Goal: Information Seeking & Learning: Learn about a topic

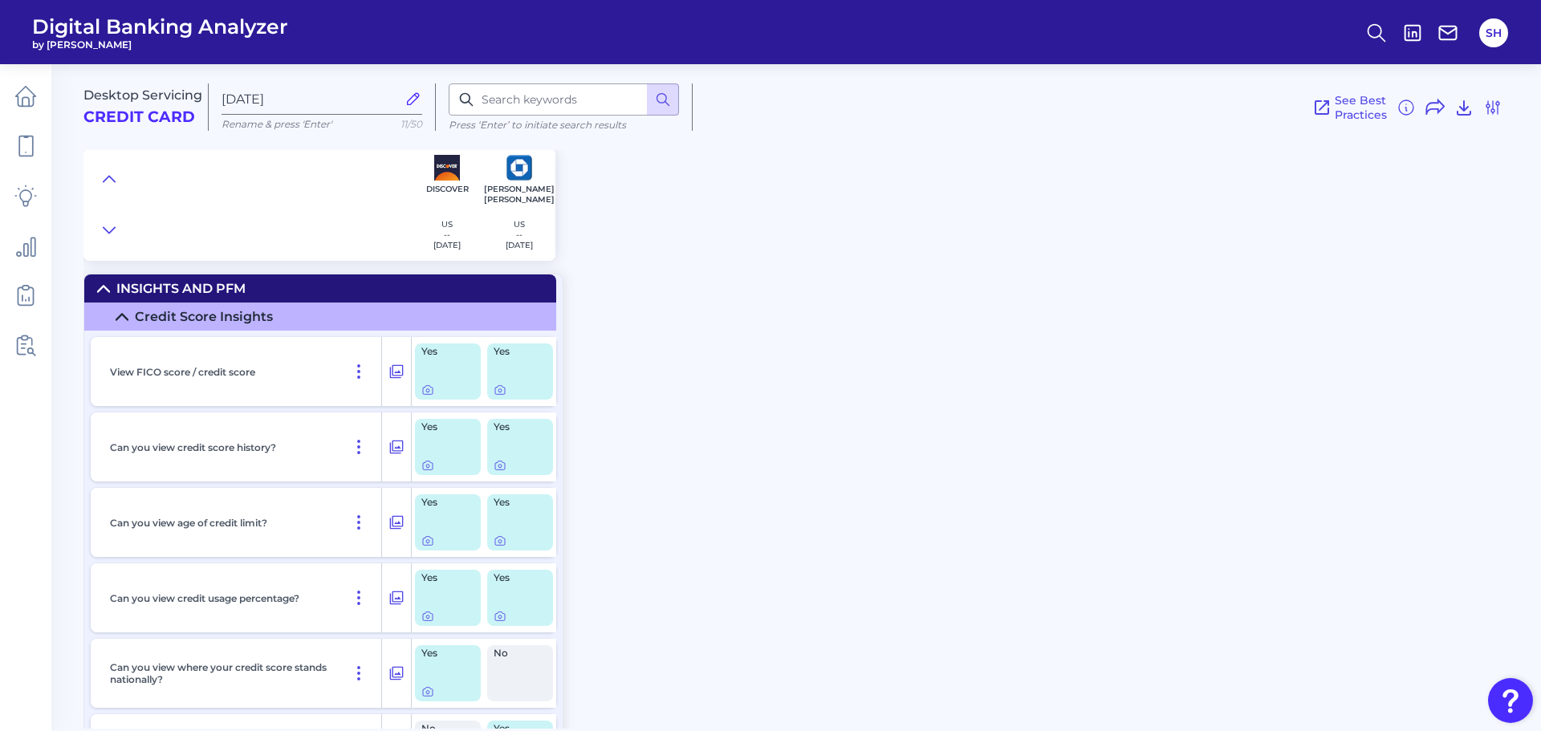
scroll to position [401, 0]
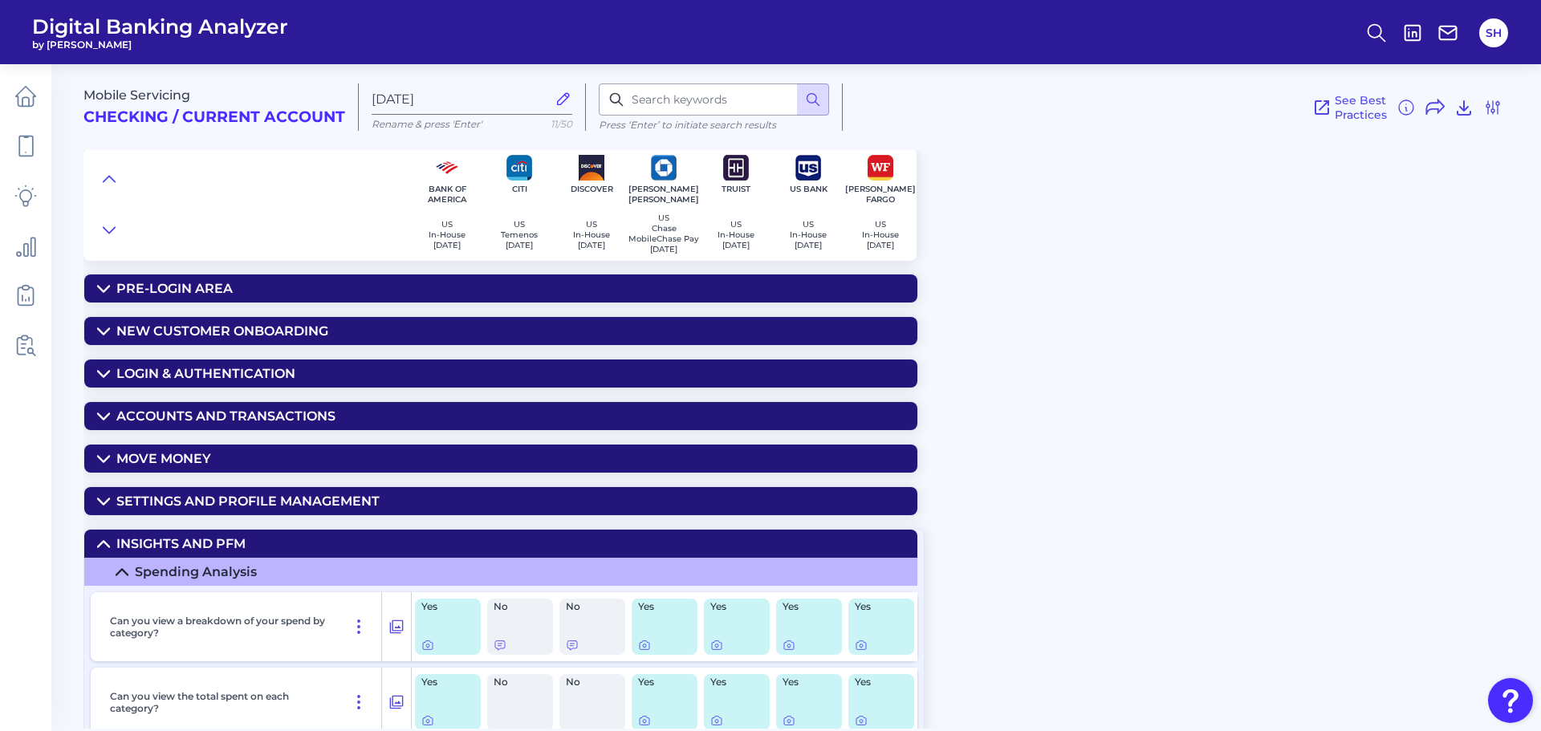
scroll to position [241, 0]
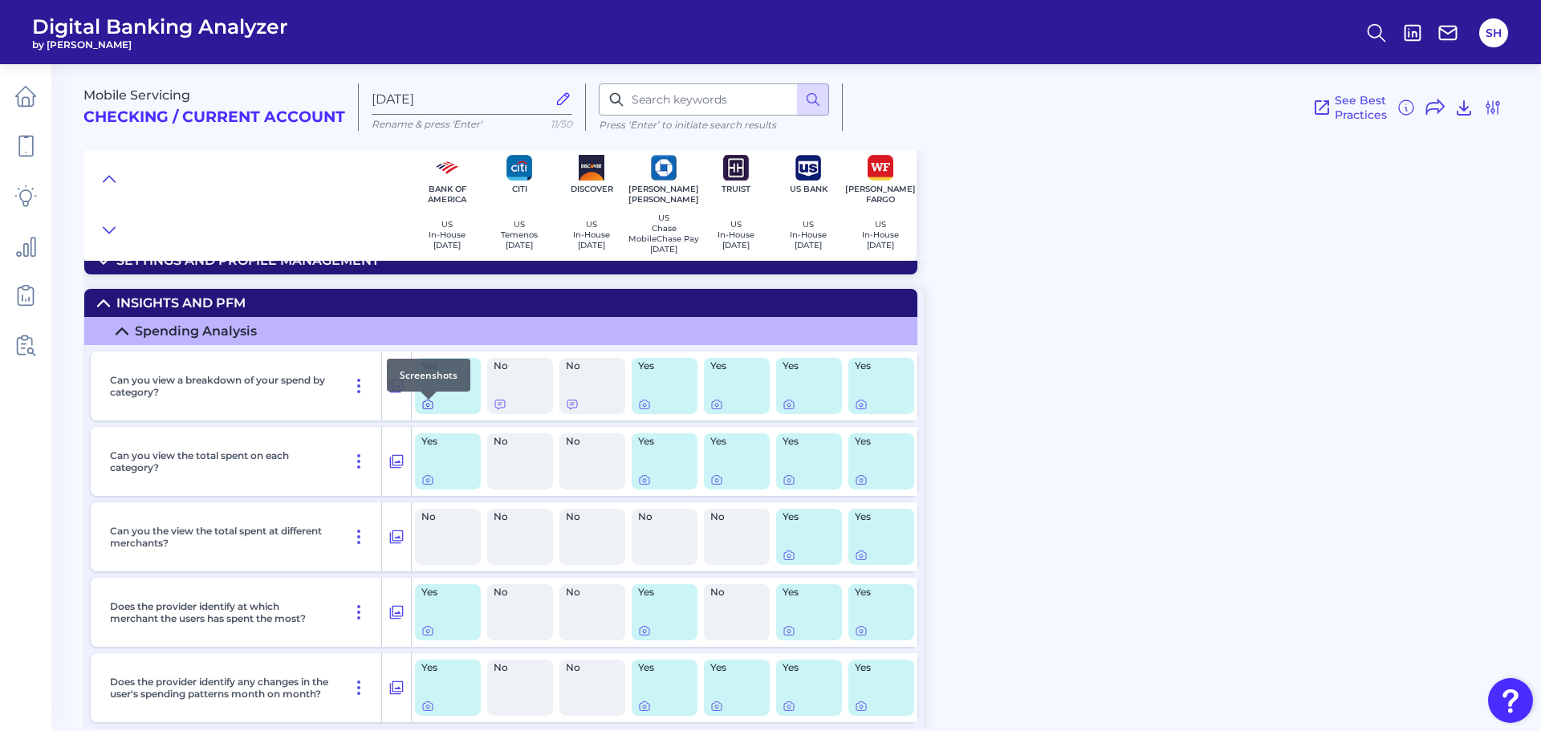
click at [425, 409] on icon at bounding box center [428, 405] width 10 height 9
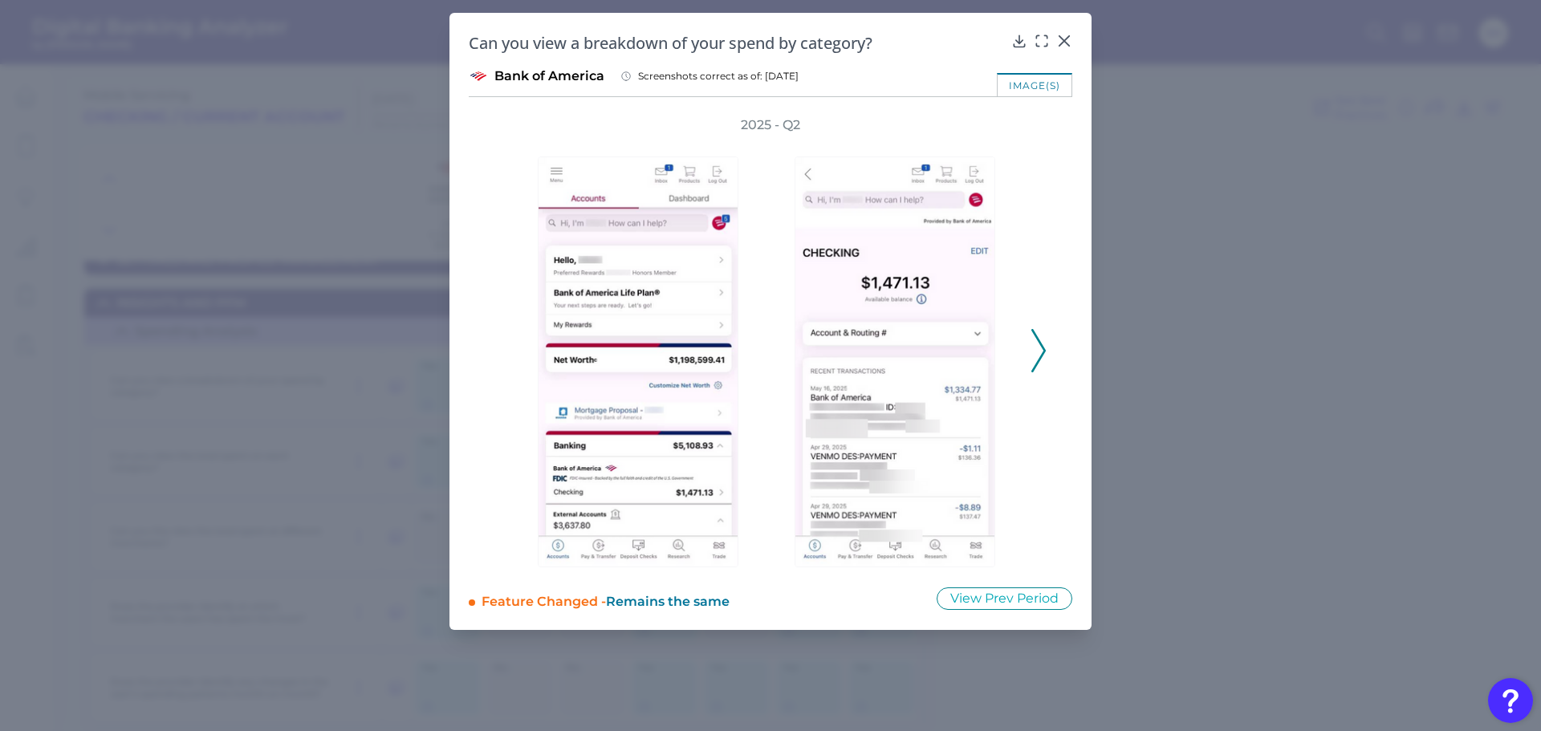
click at [1030, 343] on div "2025 - Q2" at bounding box center [770, 341] width 552 height 451
click at [1039, 341] on polyline at bounding box center [1038, 350] width 12 height 41
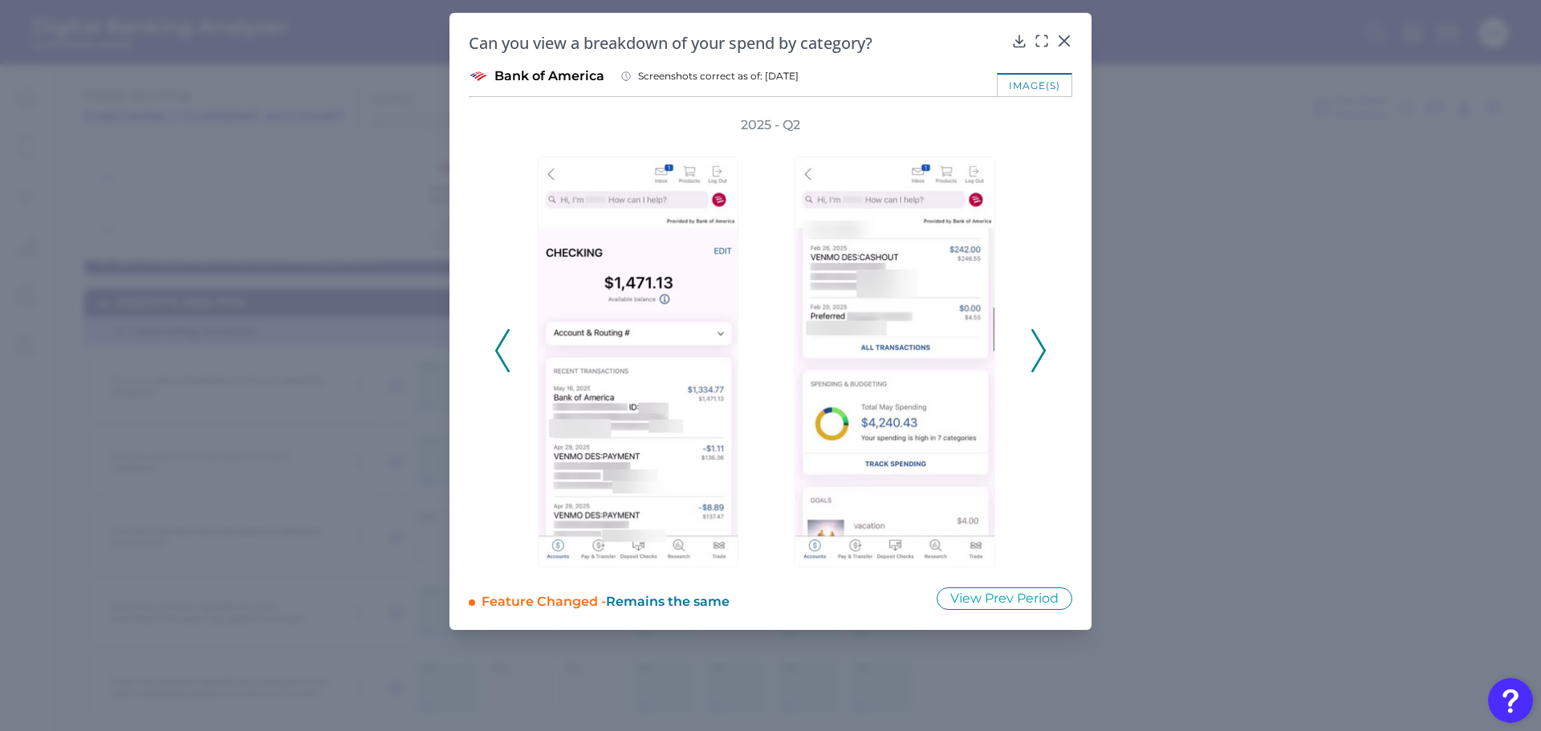
click at [1039, 341] on polyline at bounding box center [1038, 350] width 12 height 41
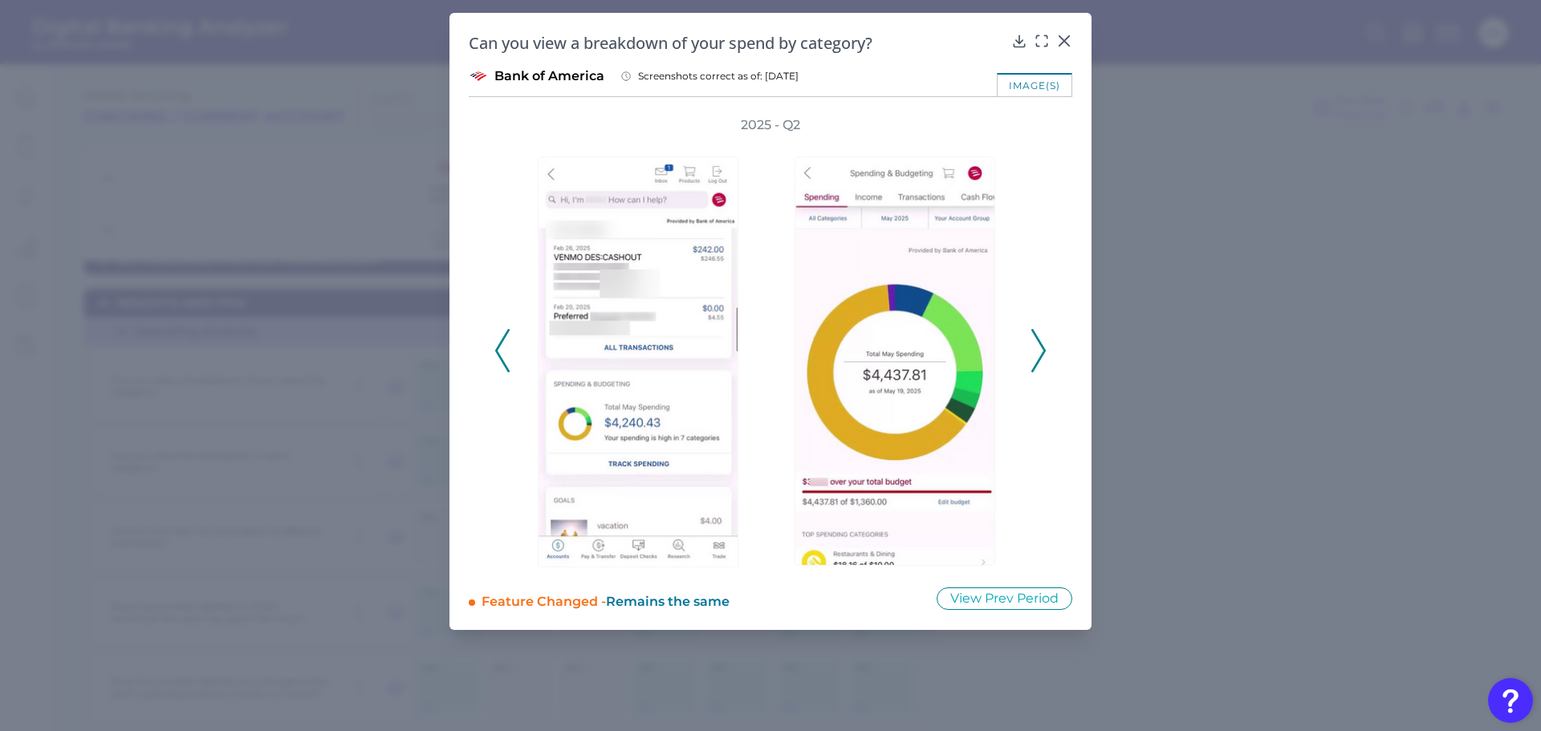
click at [1039, 341] on polyline at bounding box center [1038, 350] width 12 height 41
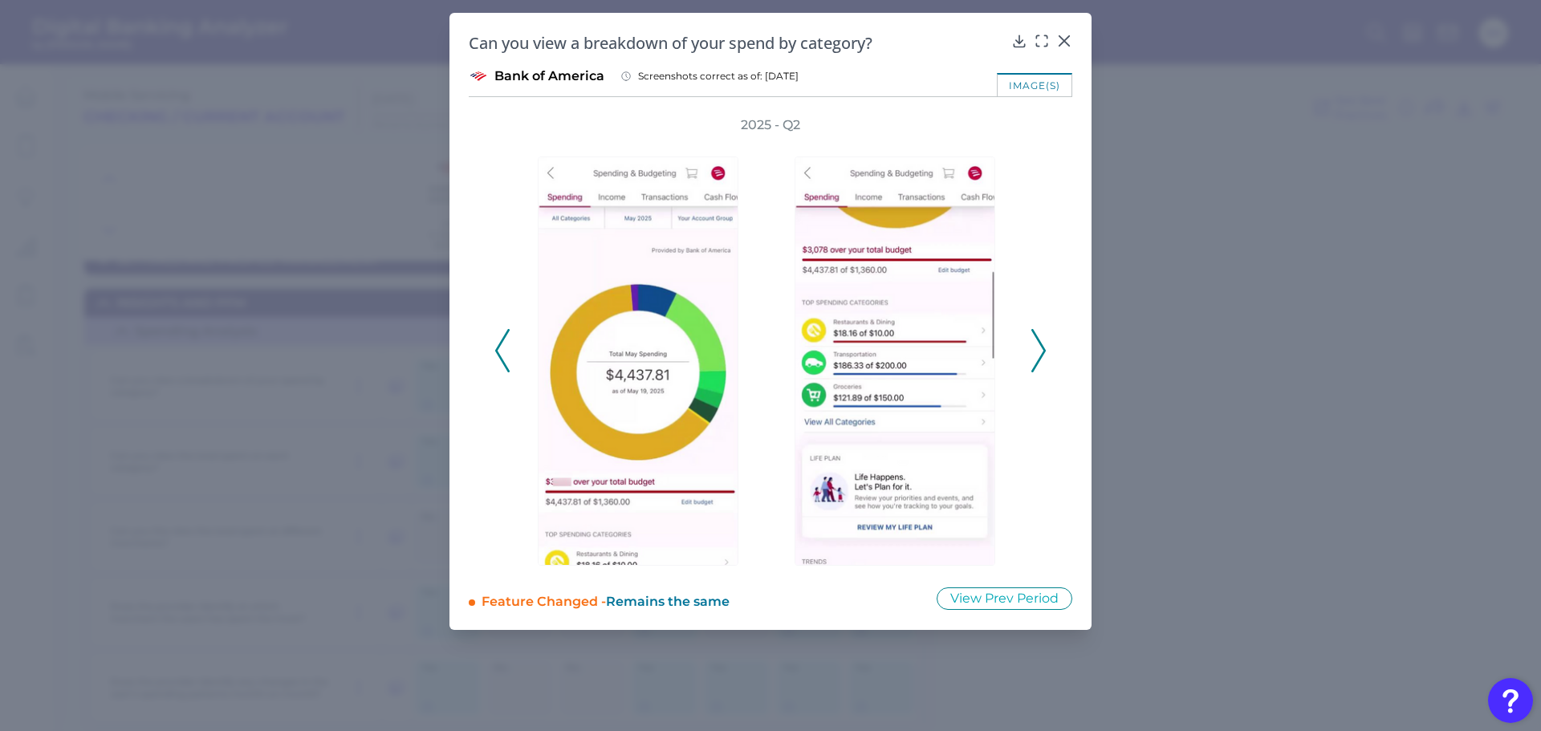
click at [1039, 341] on polyline at bounding box center [1038, 350] width 12 height 41
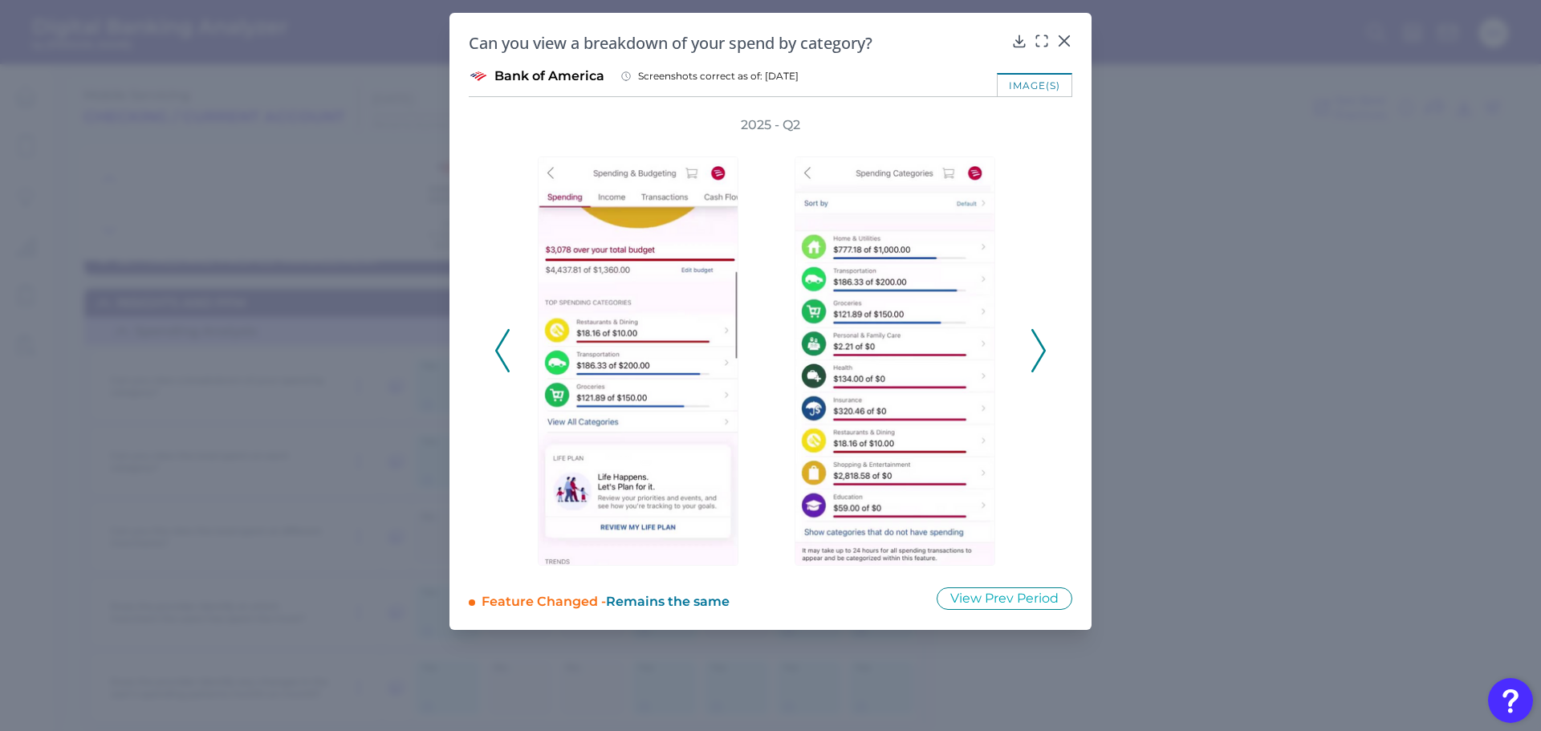
click at [1039, 341] on polyline at bounding box center [1038, 350] width 12 height 41
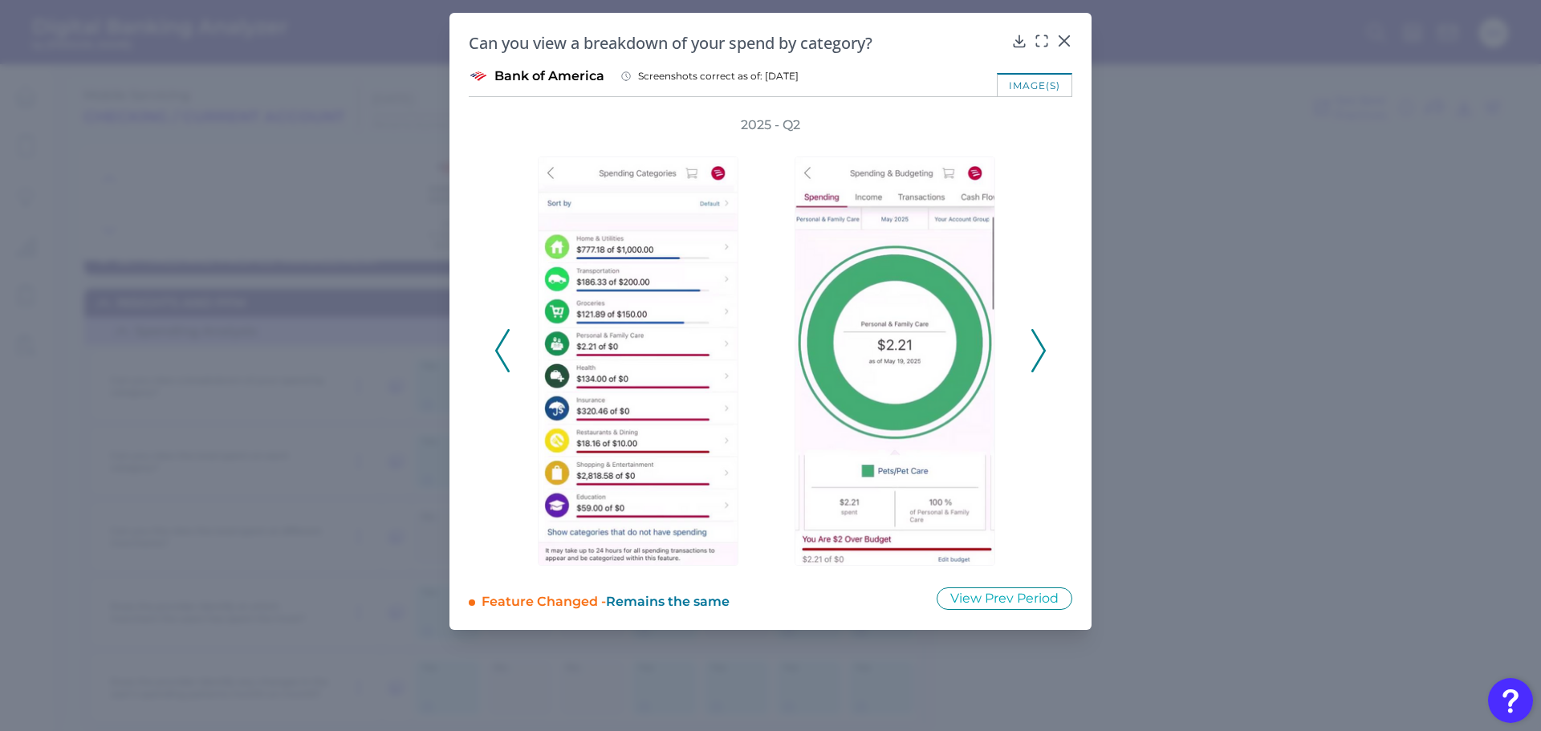
click at [1044, 349] on polyline at bounding box center [1038, 350] width 12 height 41
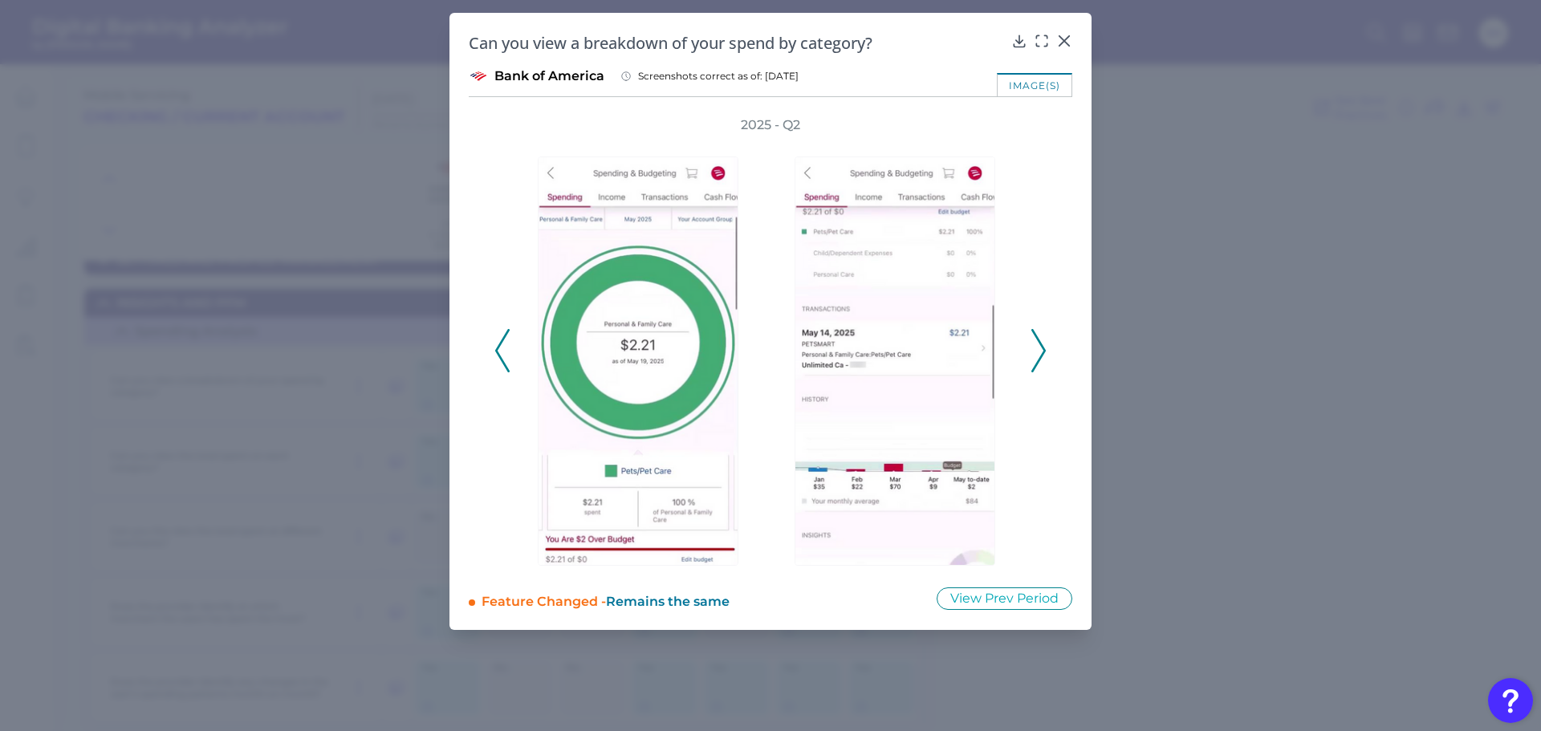
click at [1038, 351] on icon at bounding box center [1038, 350] width 14 height 43
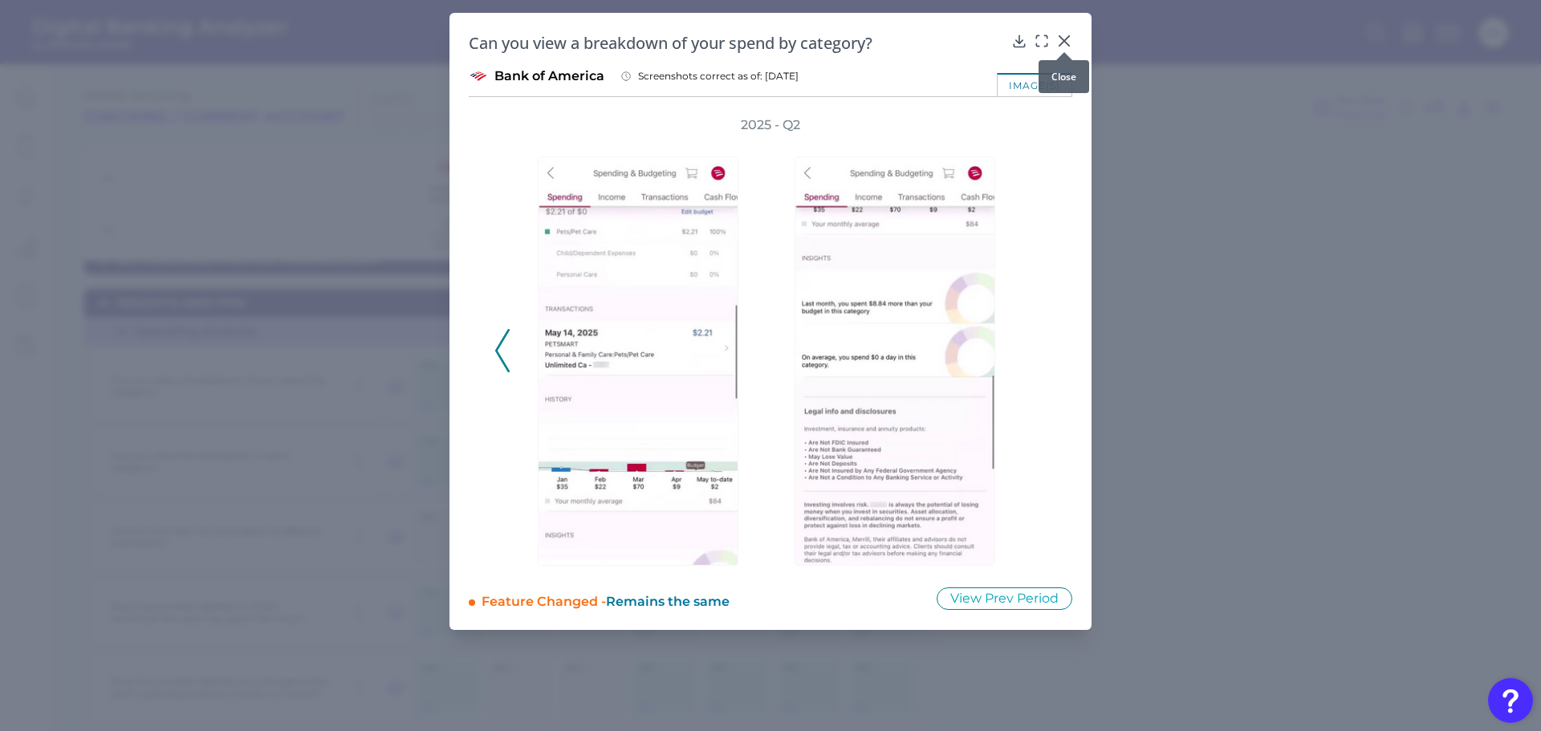
click at [1066, 35] on icon at bounding box center [1064, 41] width 16 height 16
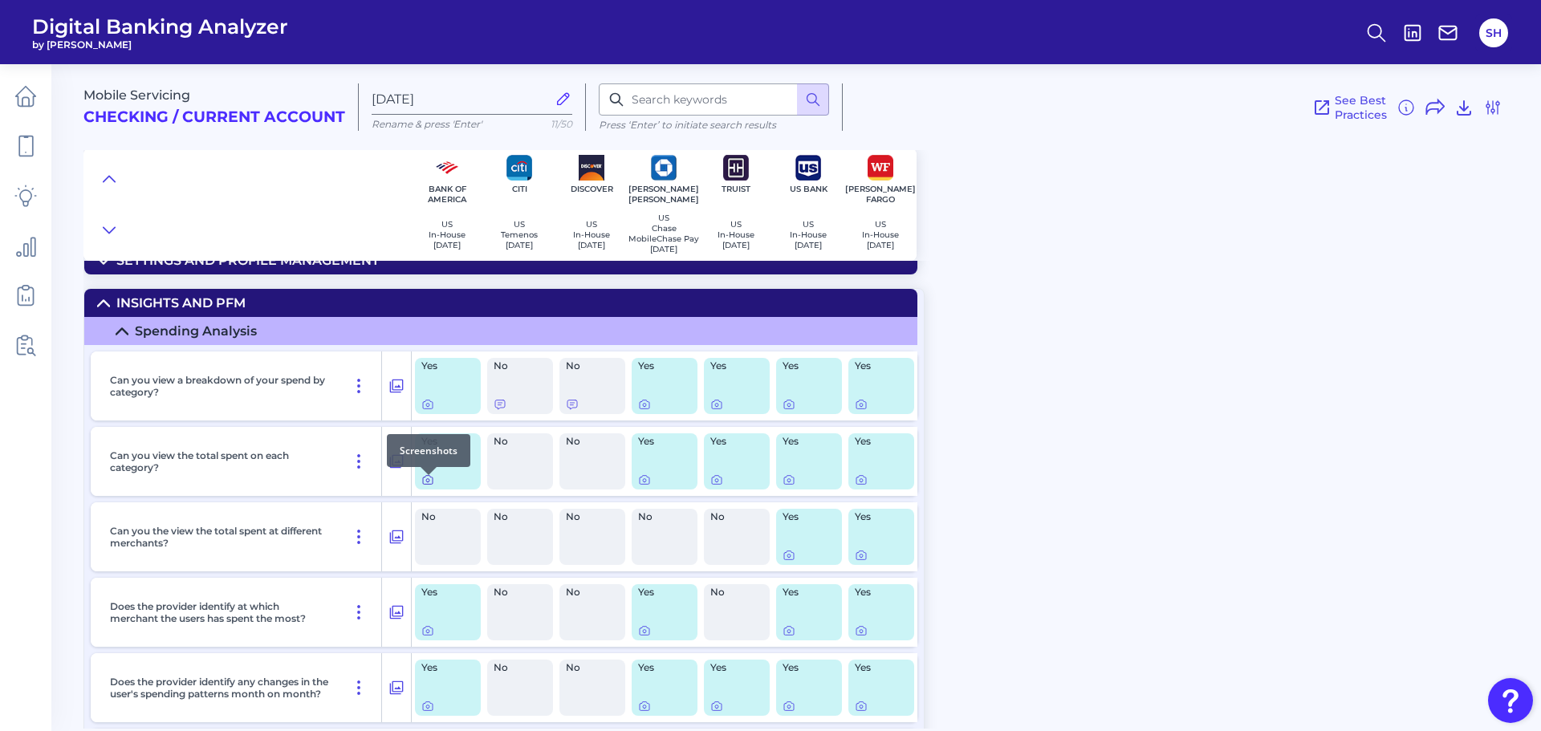
click at [426, 482] on icon at bounding box center [427, 480] width 3 height 3
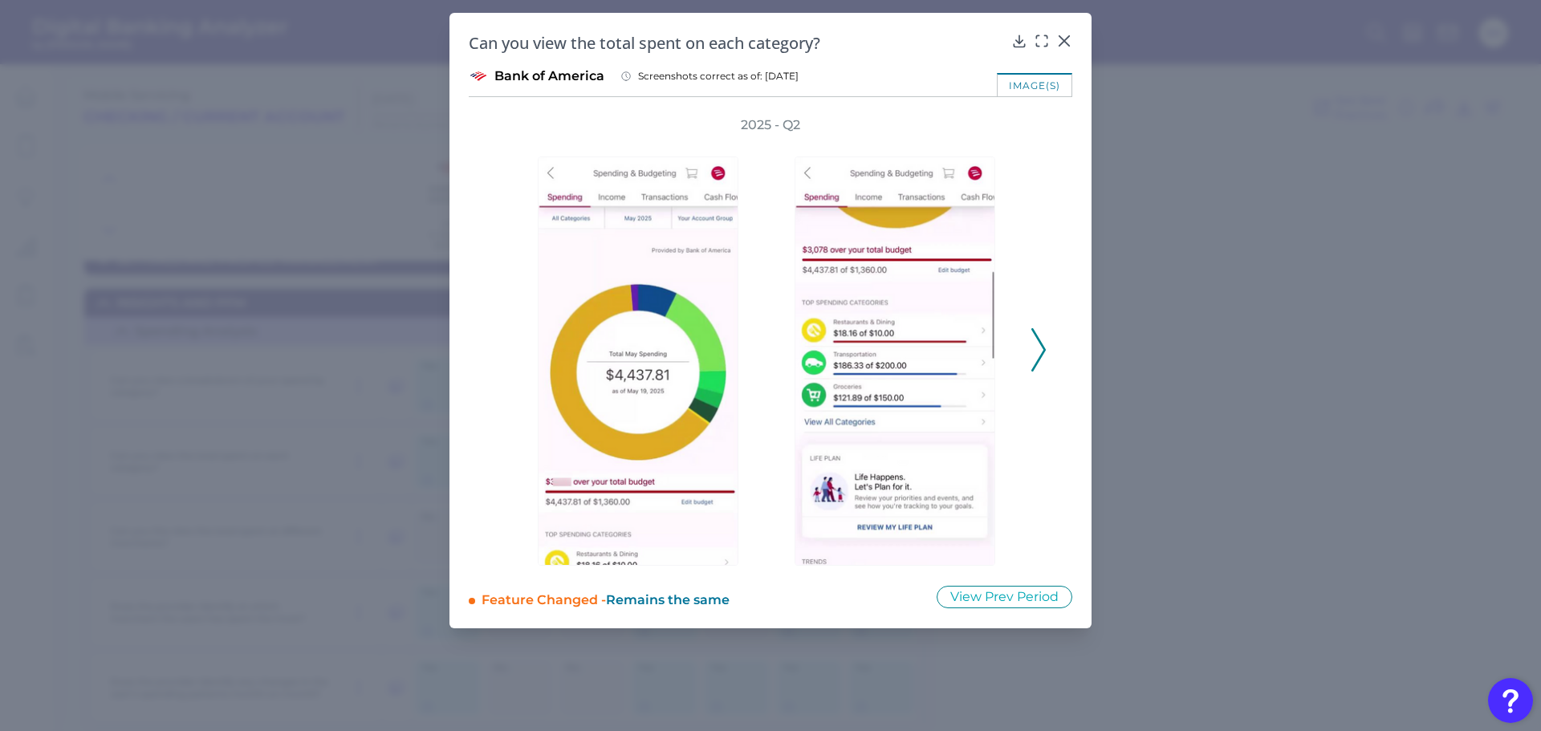
click at [1036, 357] on icon at bounding box center [1038, 349] width 14 height 43
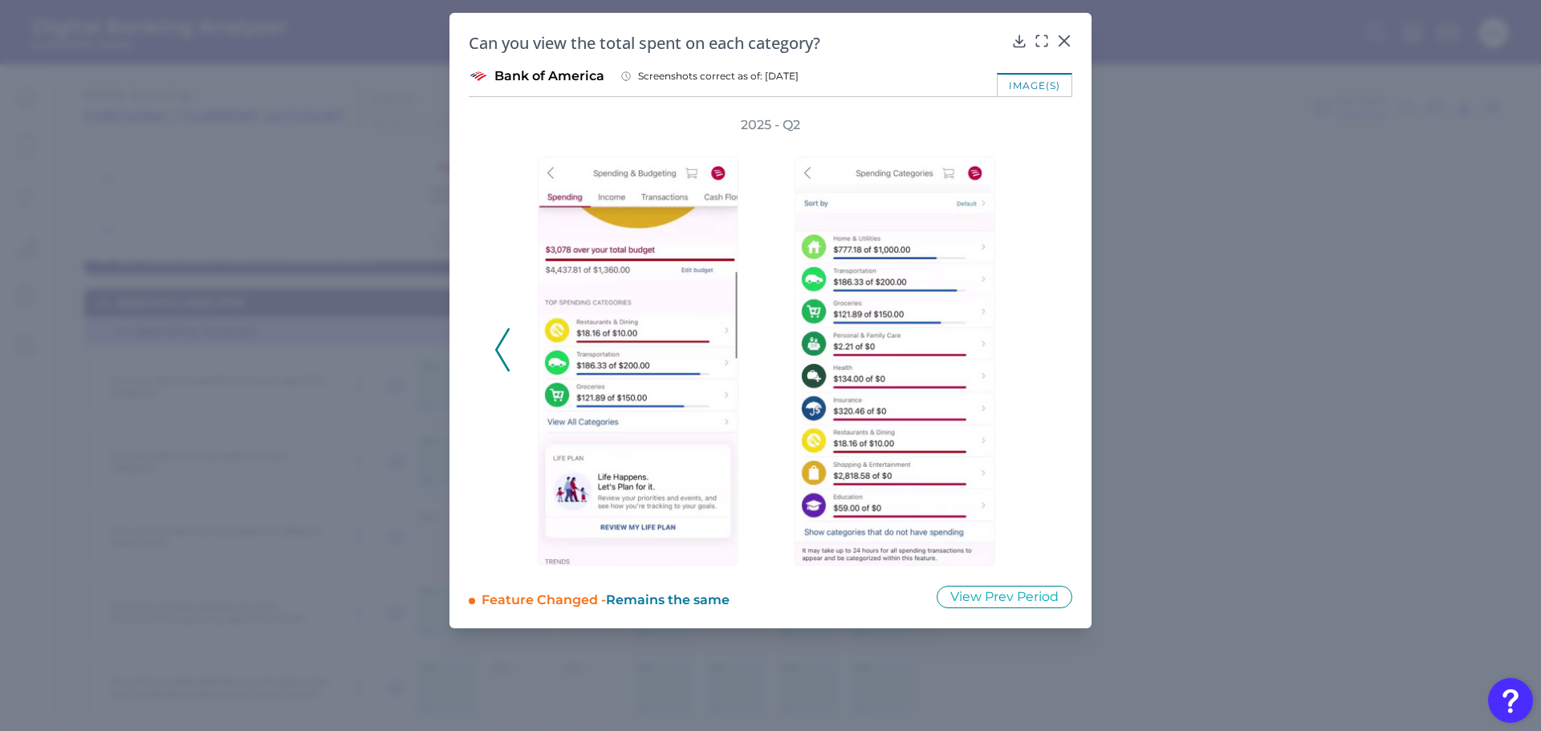
click at [1037, 357] on div "2025 - Q2" at bounding box center [770, 341] width 552 height 450
click at [1069, 39] on icon at bounding box center [1064, 41] width 16 height 16
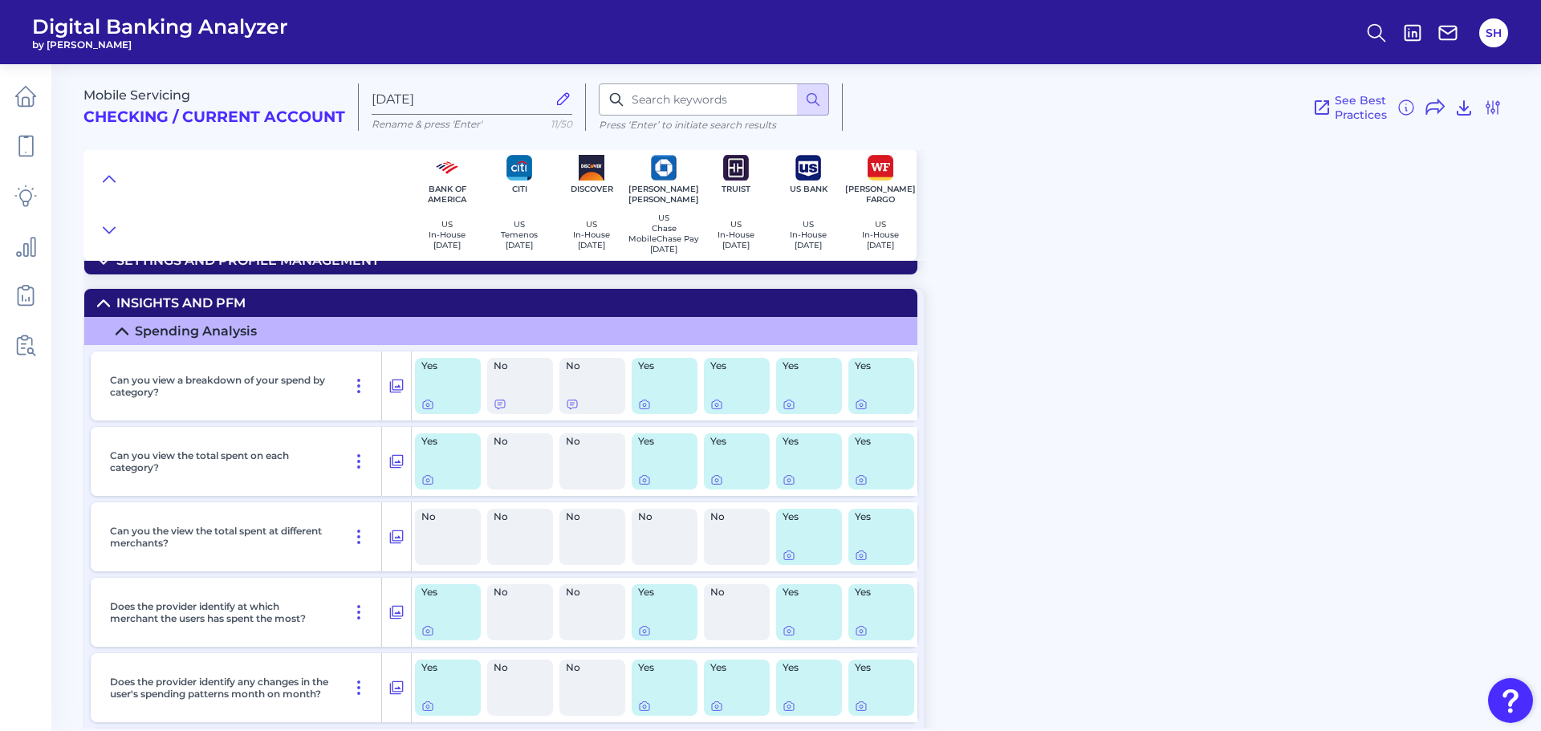
scroll to position [401, 0]
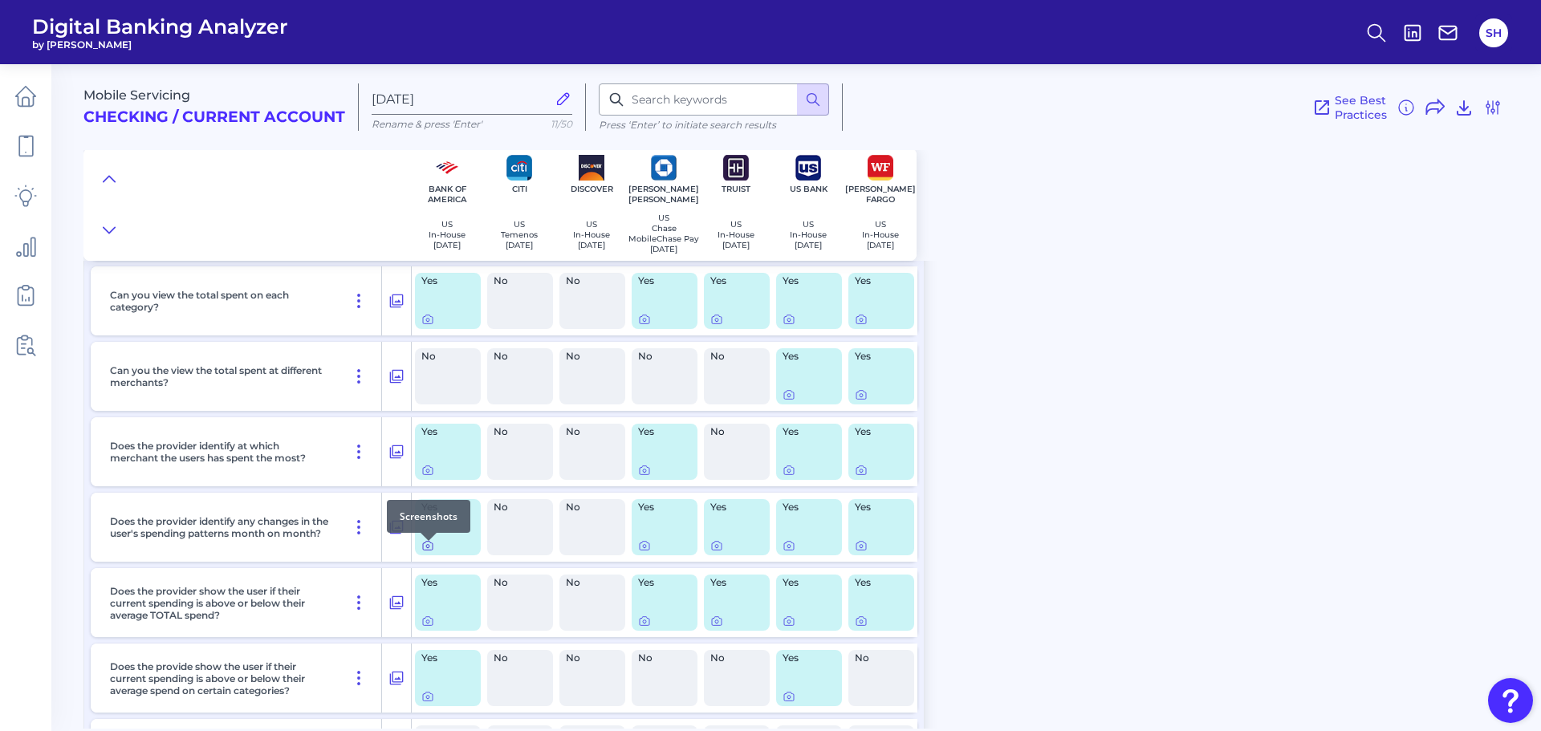
click at [427, 548] on icon at bounding box center [427, 546] width 3 height 3
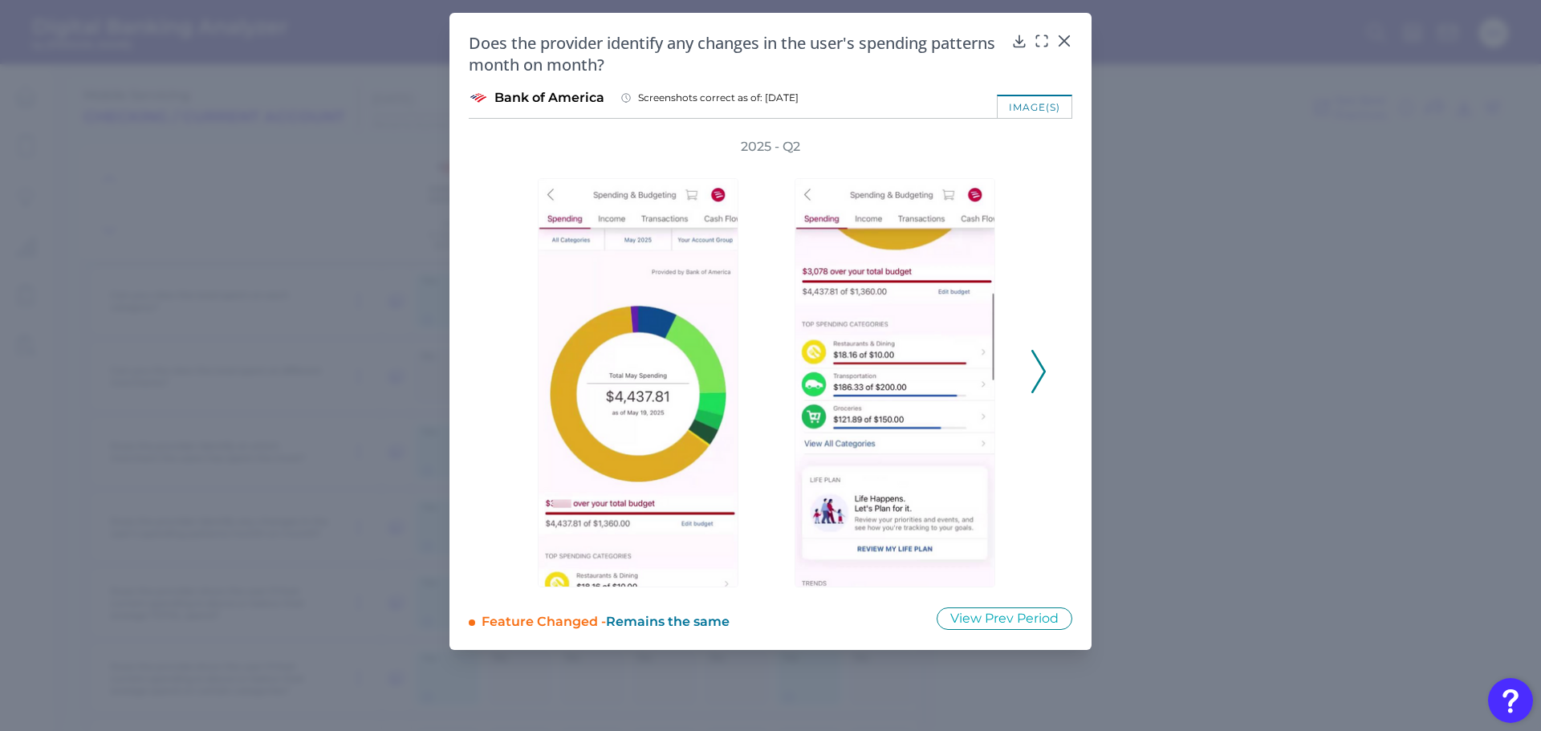
click at [1036, 357] on polyline at bounding box center [1038, 371] width 12 height 41
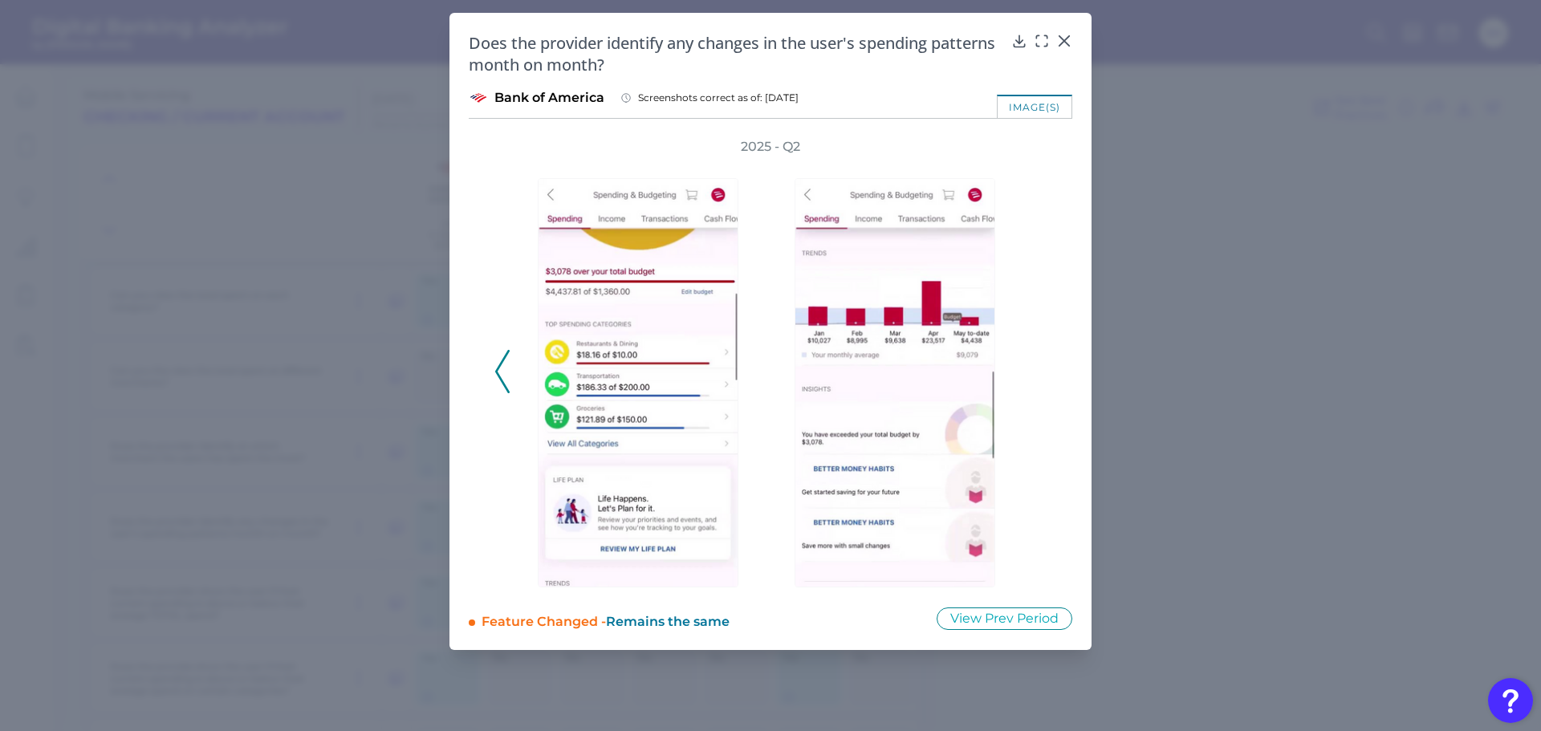
click at [1036, 357] on div "2025 - Q2" at bounding box center [770, 363] width 552 height 450
